Goal: Transaction & Acquisition: Purchase product/service

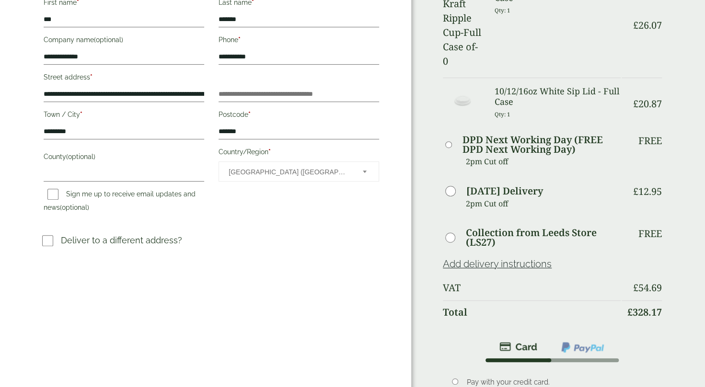
scroll to position [497, 0]
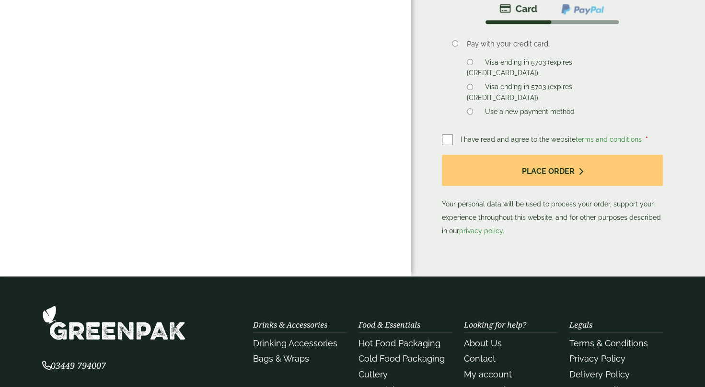
click at [534, 136] on span "I have read and agree to the website terms and conditions" at bounding box center [551, 140] width 183 height 8
click at [452, 133] on label at bounding box center [451, 139] width 19 height 13
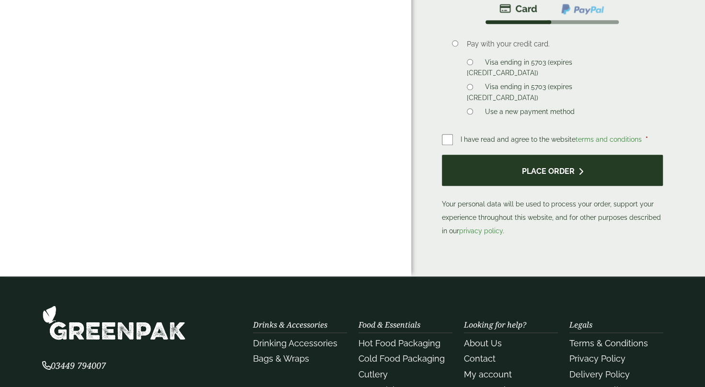
click at [513, 155] on button "Place order" at bounding box center [552, 170] width 221 height 31
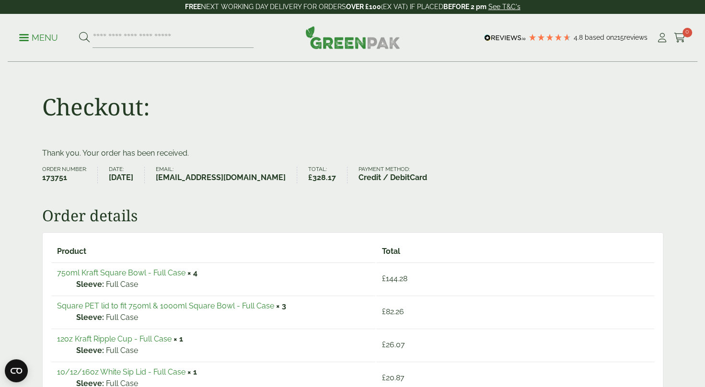
scroll to position [338, 0]
